Goal: Task Accomplishment & Management: Manage account settings

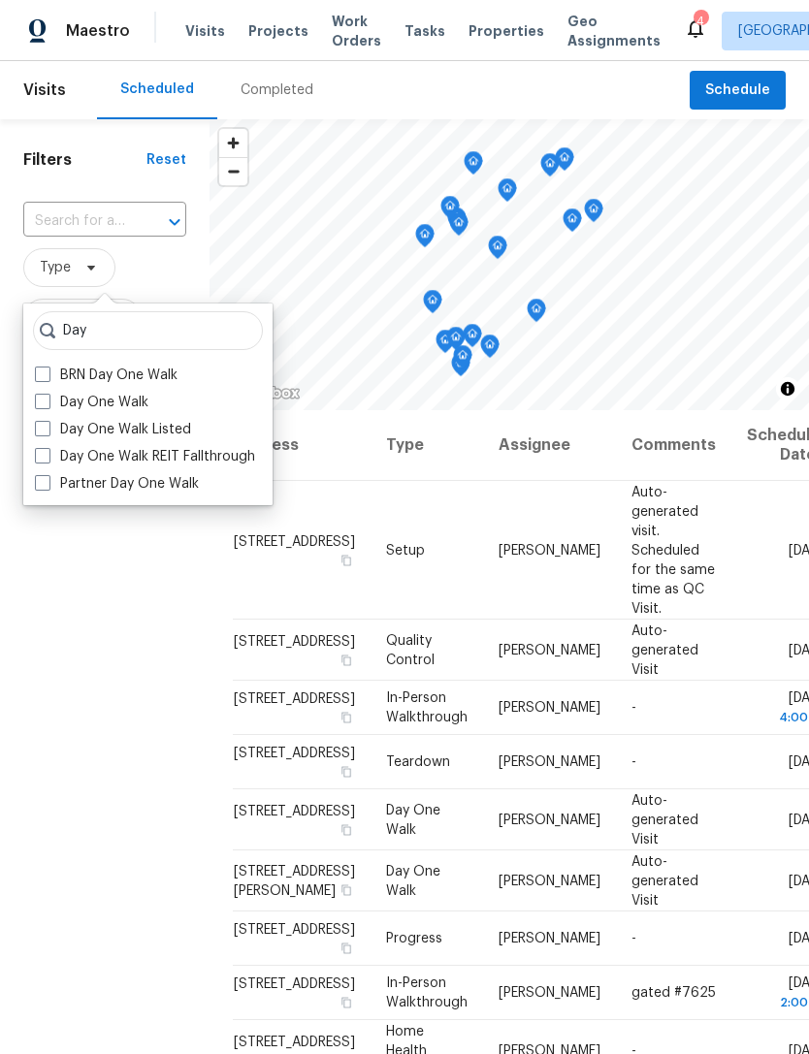
type input "Day"
click at [89, 406] on label "Day One Walk" at bounding box center [91, 402] width 113 height 19
click at [48, 405] on input "Day One Walk" at bounding box center [41, 399] width 13 height 13
checkbox input "true"
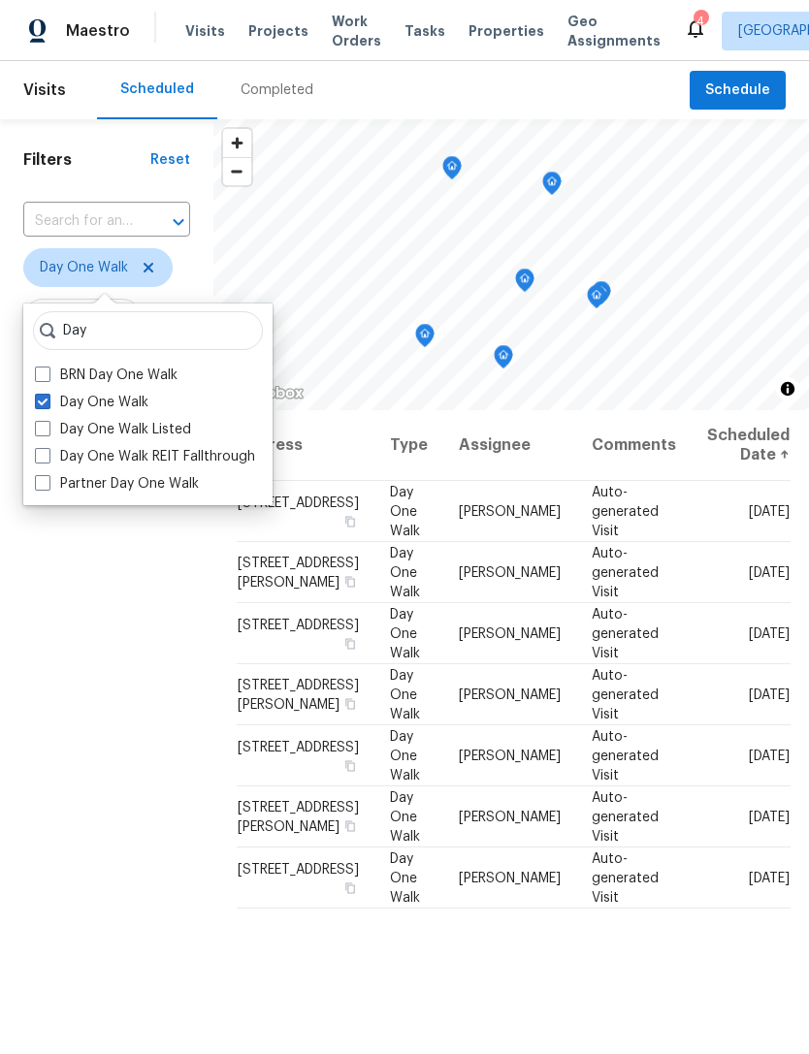
click at [60, 867] on div "Filters Reset ​ Day One Walk Assignee Scheduled Date" at bounding box center [106, 686] width 213 height 1134
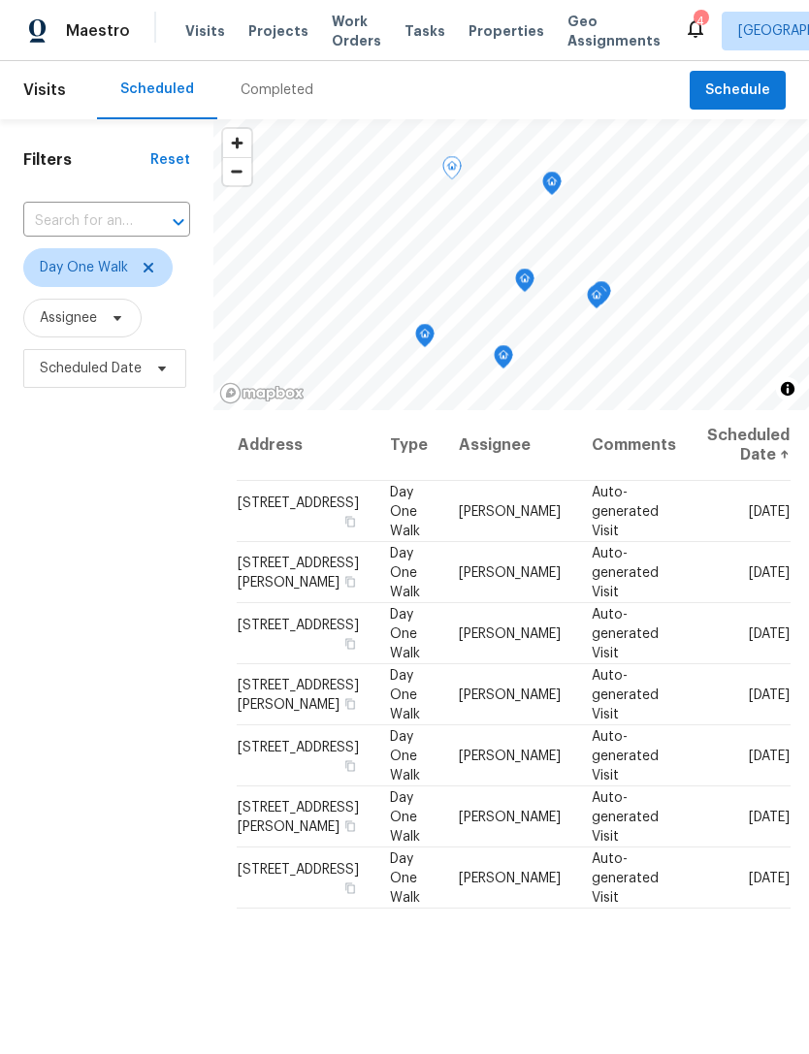
click at [0, 0] on icon at bounding box center [0, 0] width 0 height 0
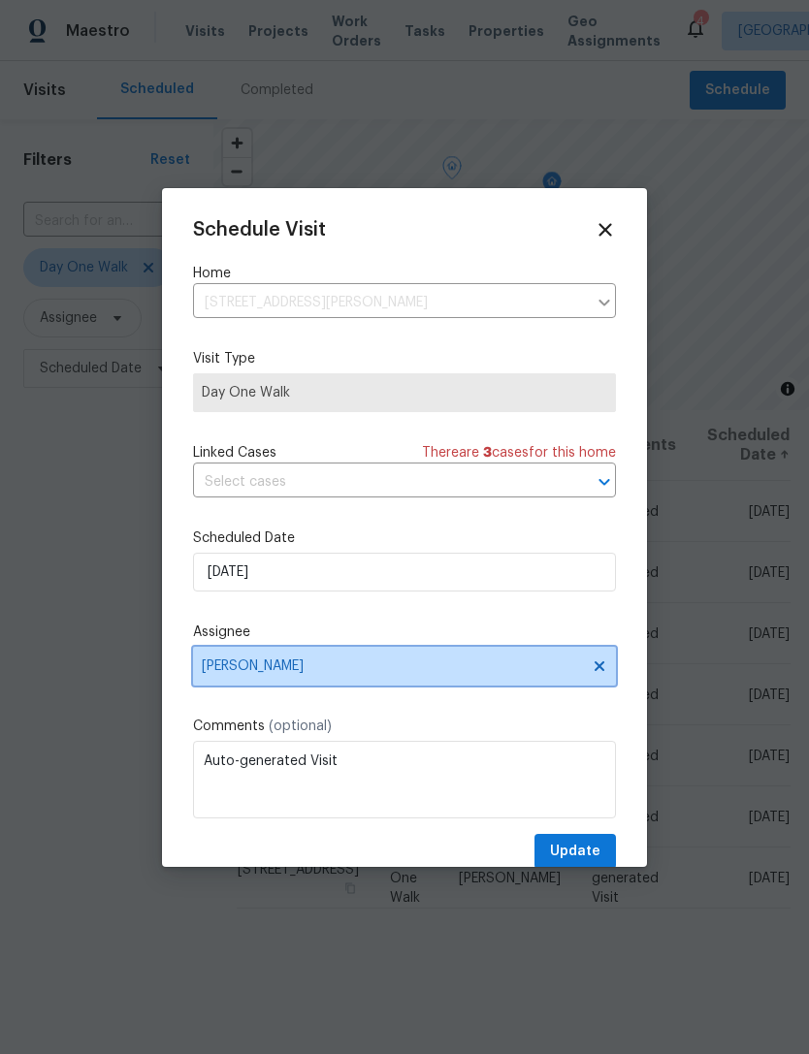
click at [600, 670] on icon at bounding box center [599, 665] width 10 height 10
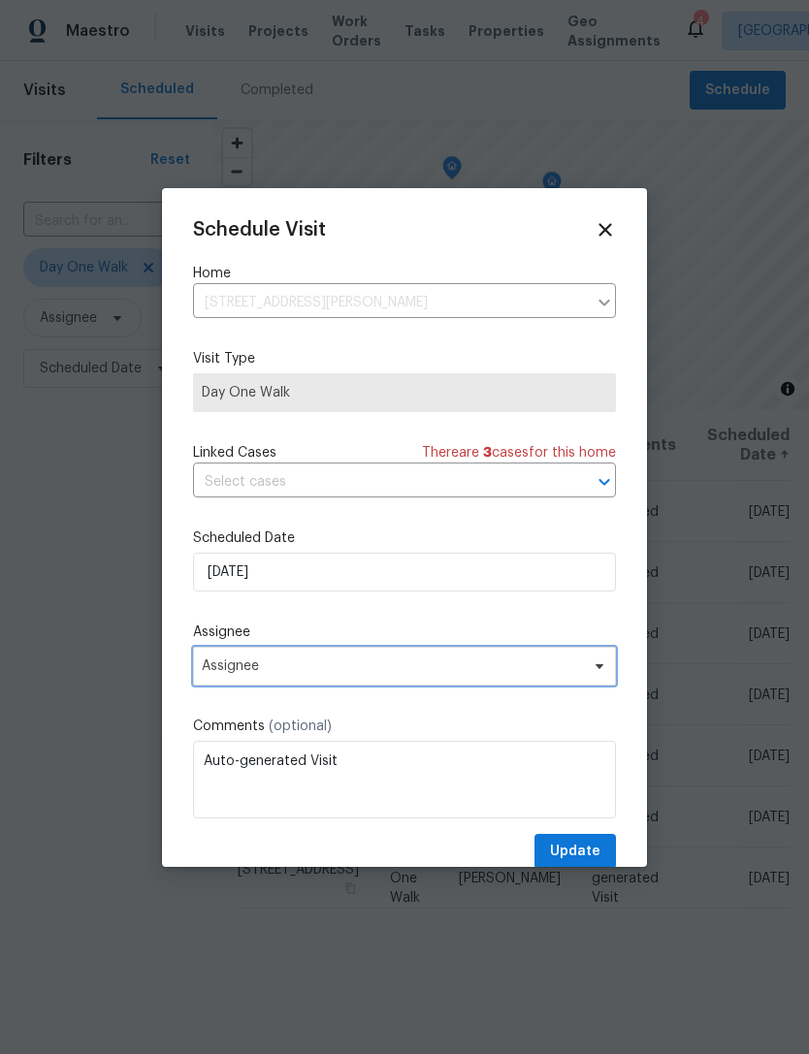
click at [481, 666] on span "Assignee" at bounding box center [392, 666] width 380 height 16
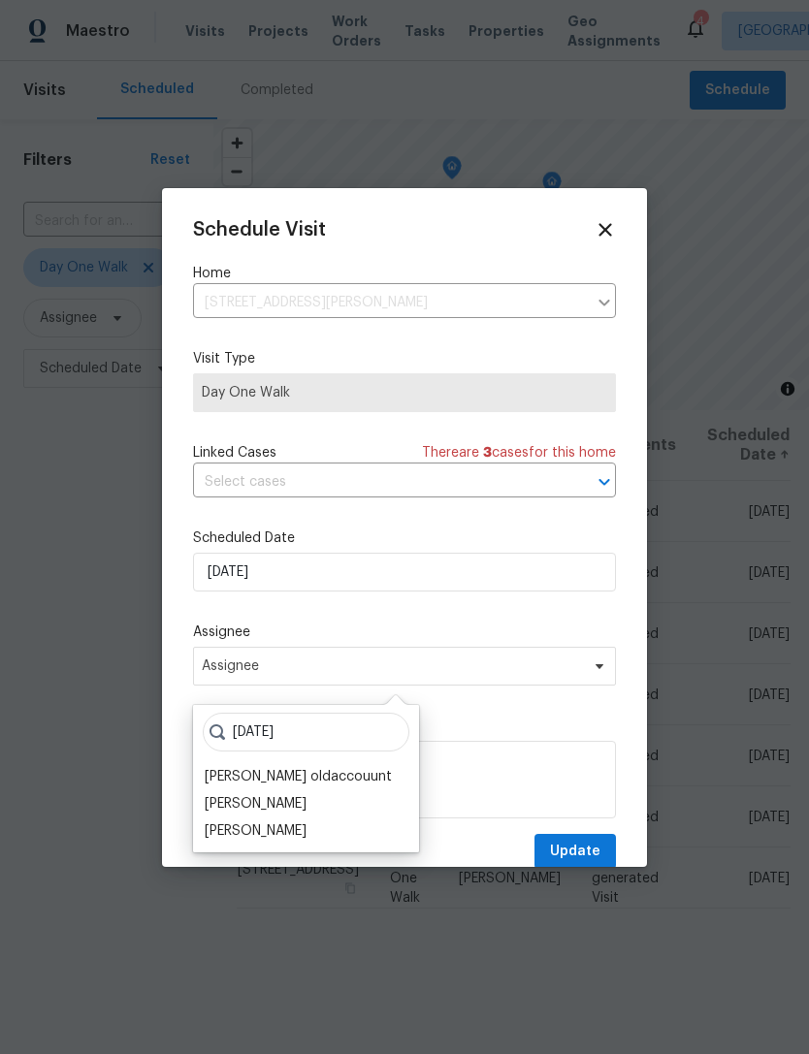
scroll to position [41, 0]
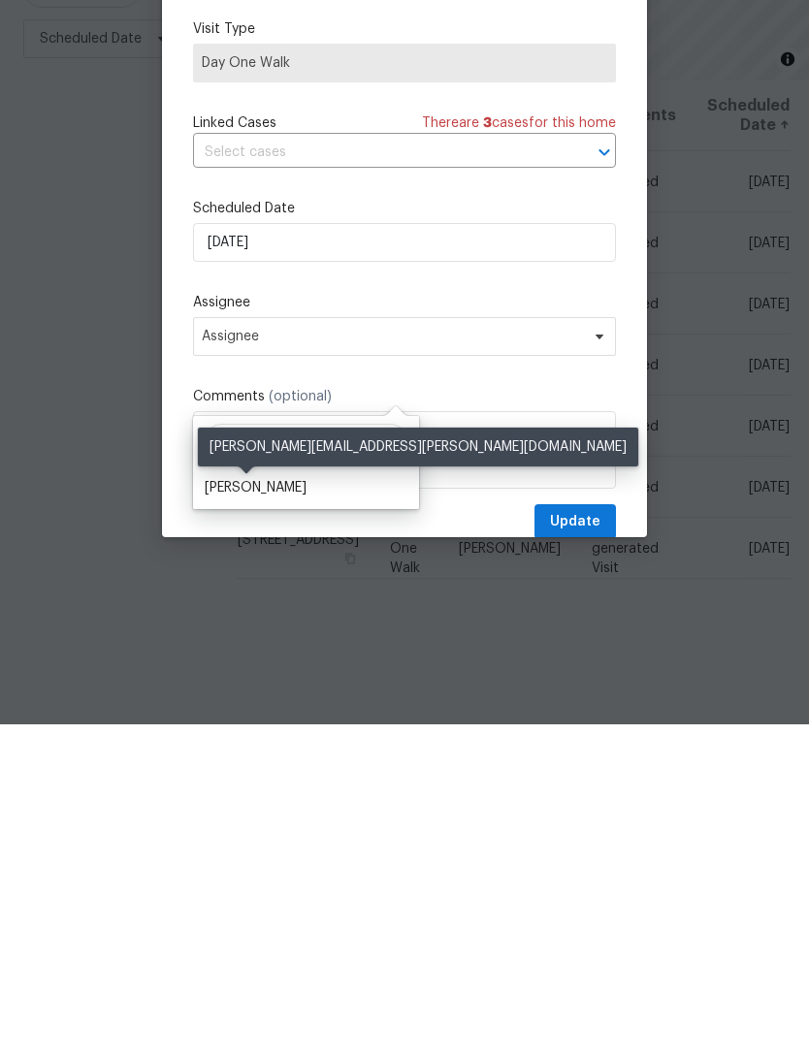
type input "[PERSON_NAME]"
click at [253, 808] on div "[PERSON_NAME]" at bounding box center [256, 817] width 102 height 19
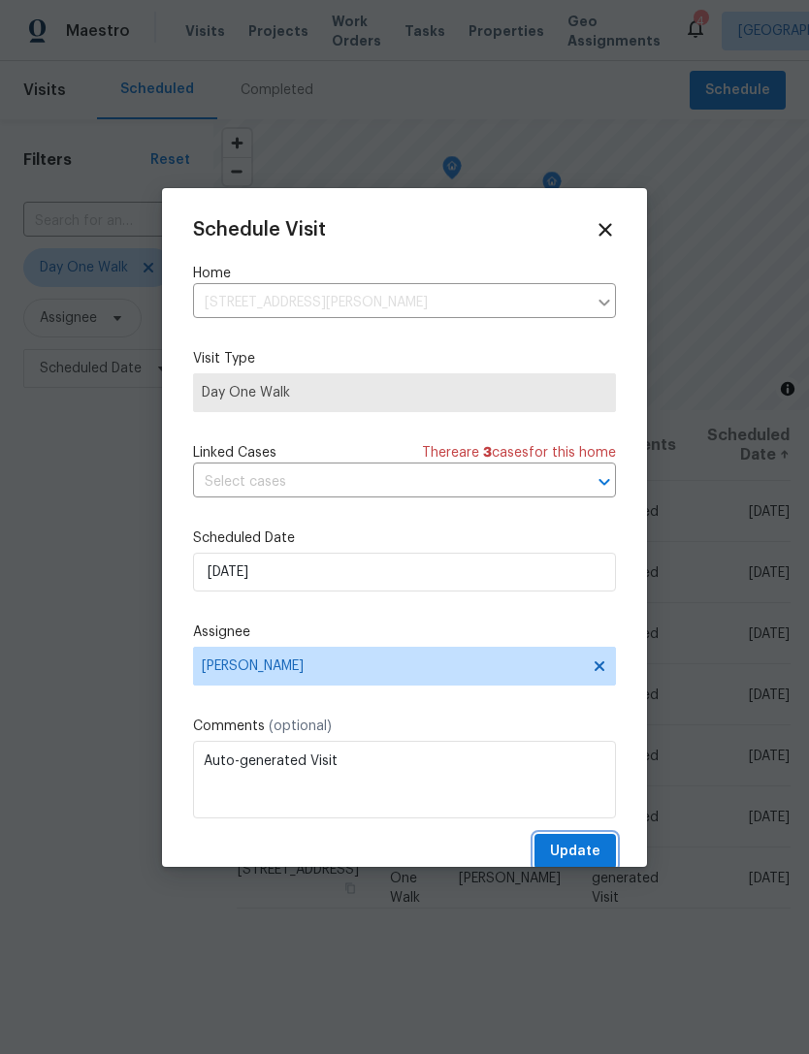
click at [589, 848] on span "Update" at bounding box center [575, 852] width 50 height 24
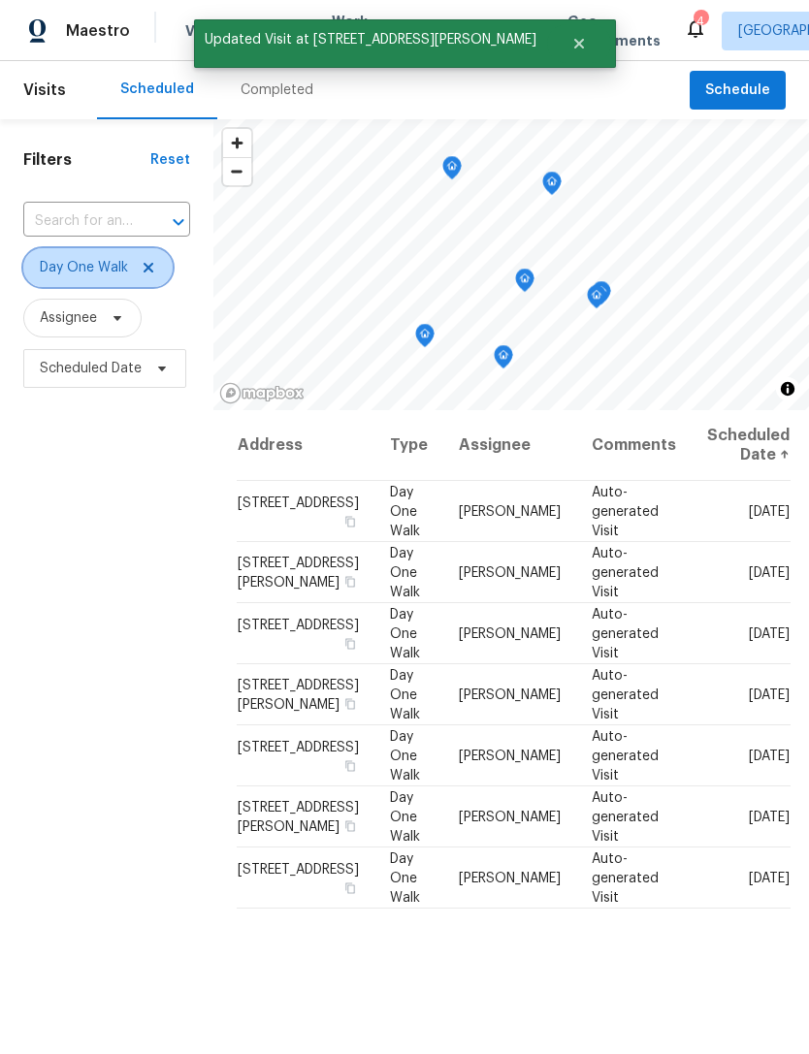
click at [148, 260] on icon at bounding box center [149, 268] width 16 height 16
